Goal: Find specific page/section: Find specific page/section

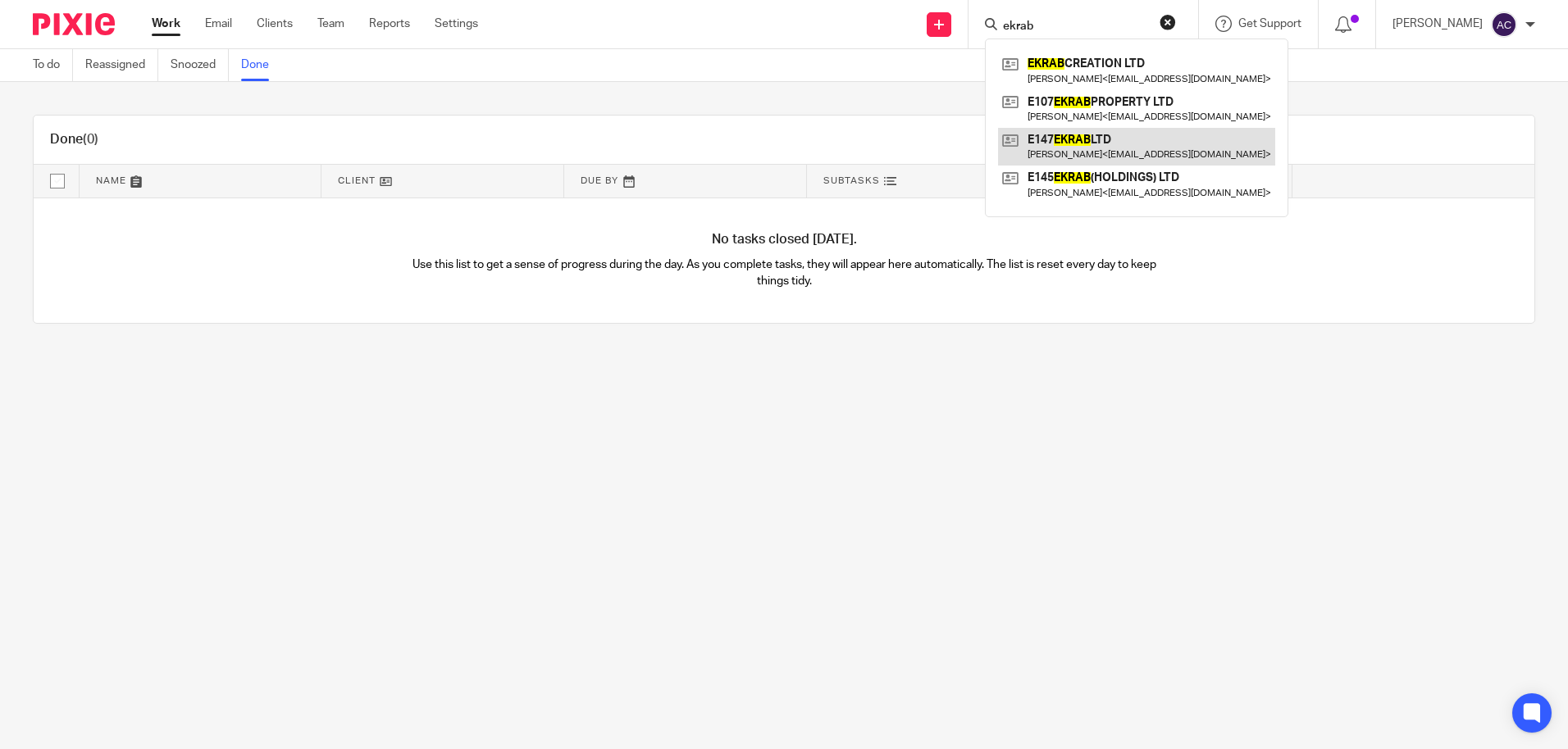
type input "ekrab"
click at [1139, 153] on link at bounding box center [1136, 147] width 277 height 38
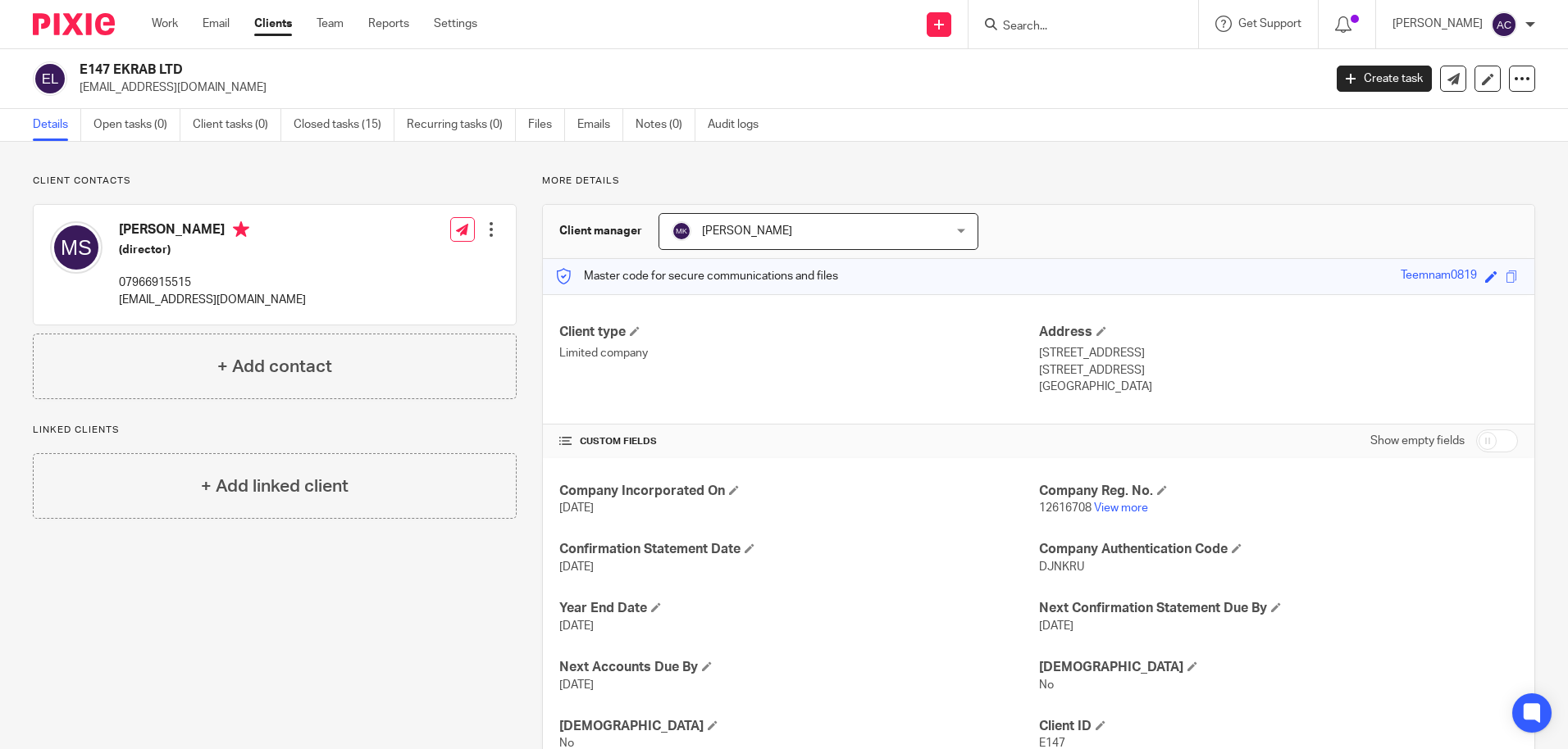
click at [1117, 31] on input "Search" at bounding box center [1075, 27] width 148 height 14
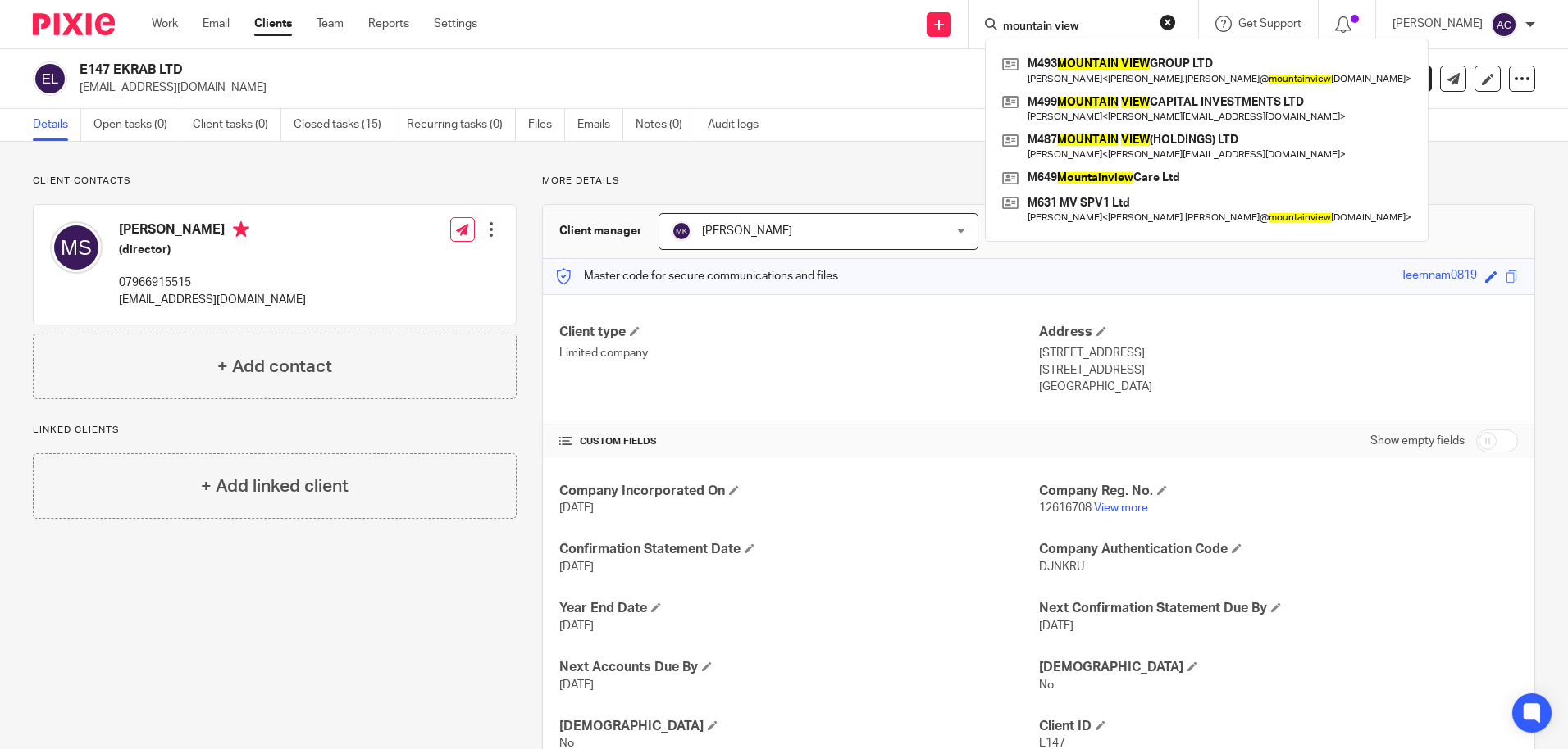
type input "mountain view"
click at [1176, 21] on button "reset" at bounding box center [1168, 22] width 16 height 16
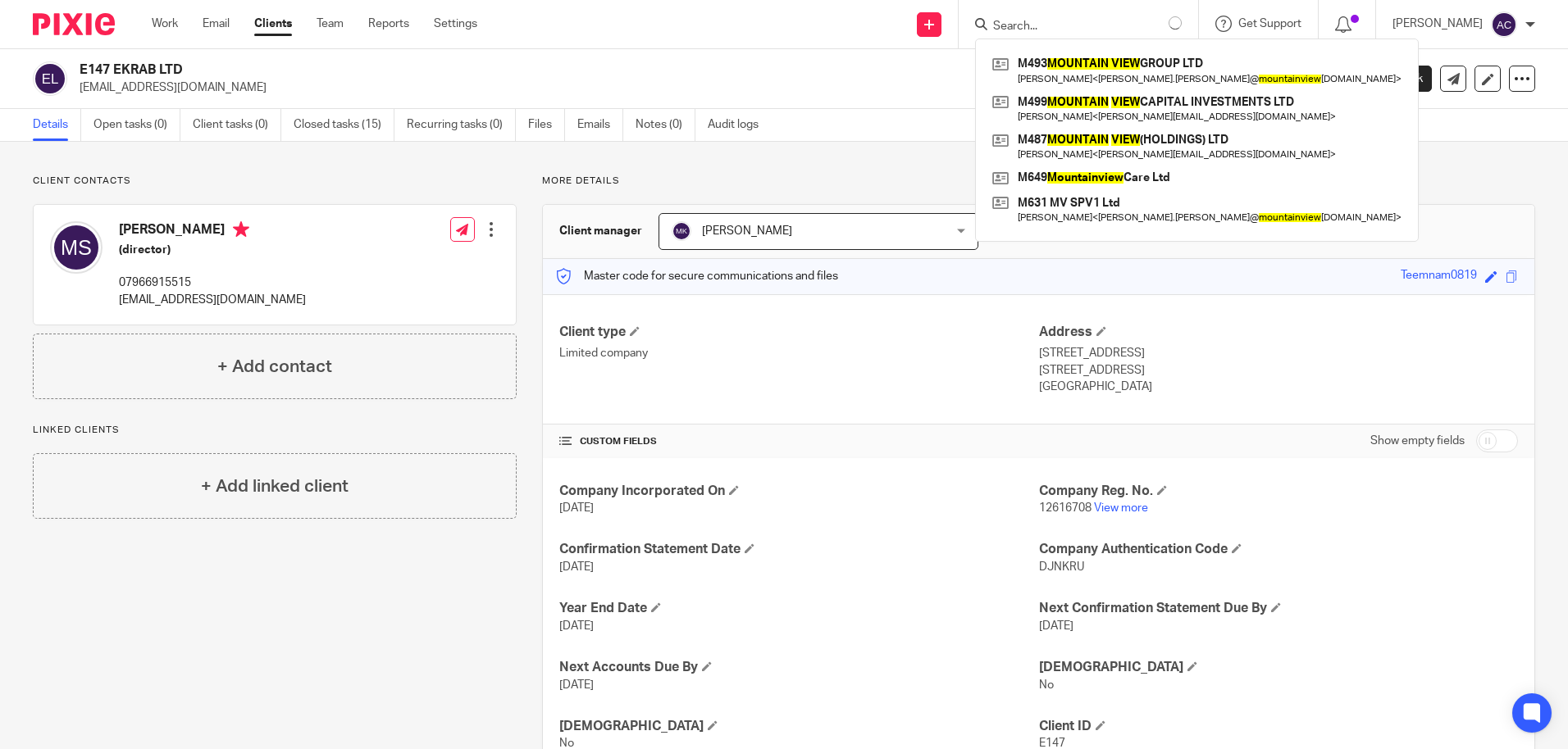
click at [1139, 28] on input "Search" at bounding box center [1065, 27] width 148 height 14
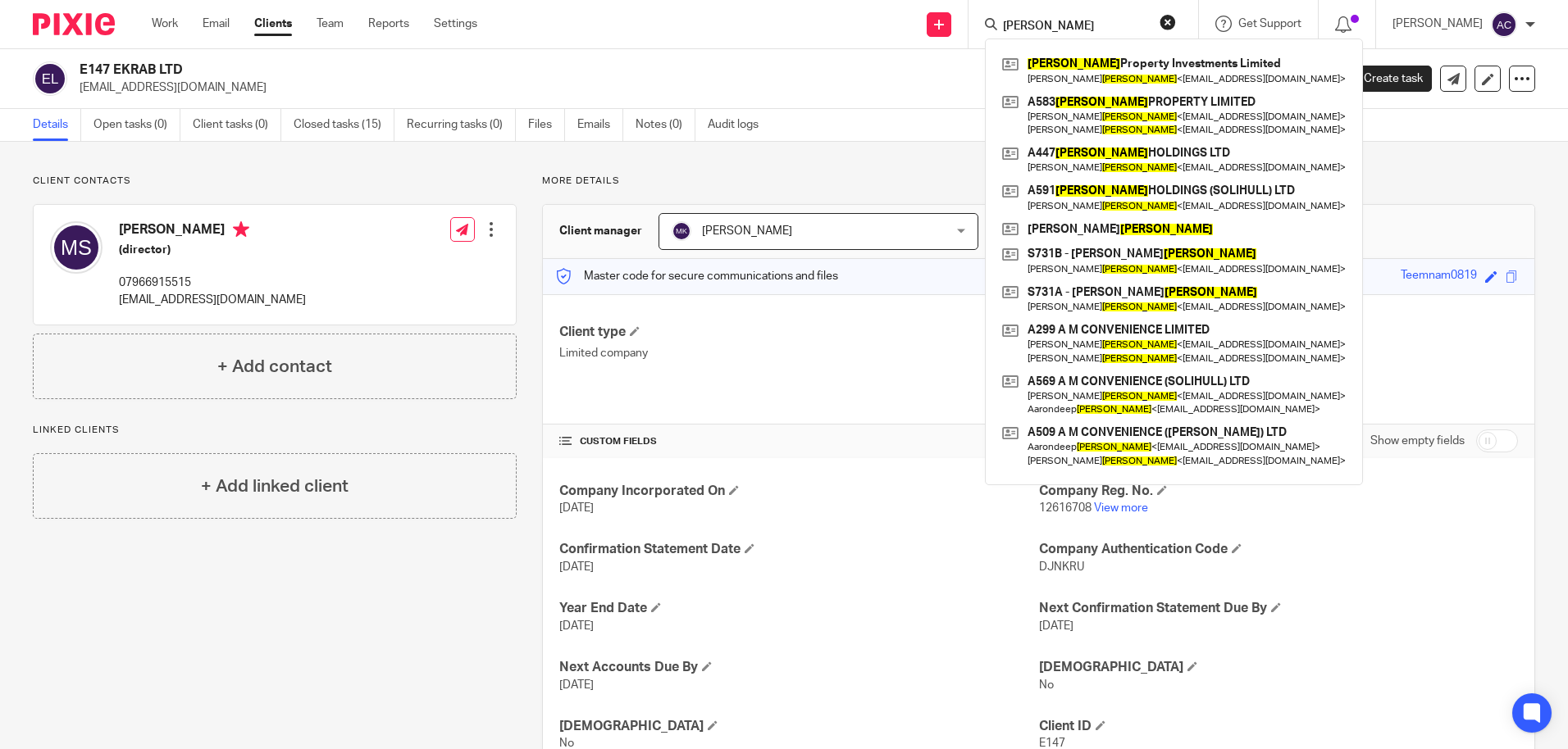
type input "[PERSON_NAME]"
